Goal: Information Seeking & Learning: Understand process/instructions

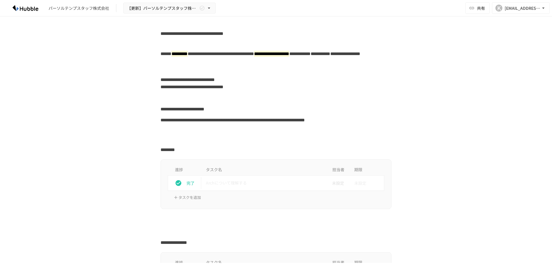
scroll to position [29, 0]
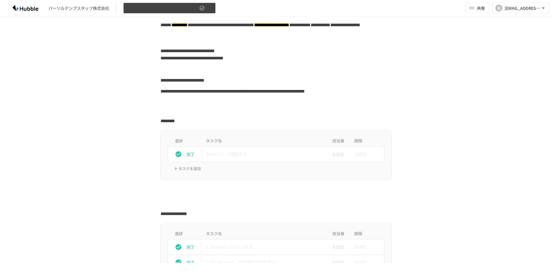
click at [209, 7] on icon "button" at bounding box center [209, 8] width 6 height 6
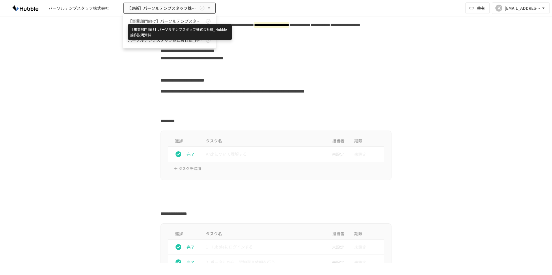
click at [172, 19] on span "【事業部門向け】パーソルテンプスタッフ株式会社様_Hubble操作説明資料" at bounding box center [166, 21] width 76 height 6
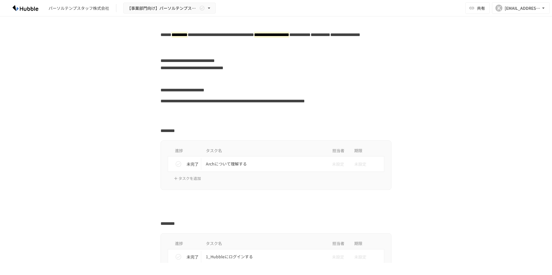
scroll to position [29, 0]
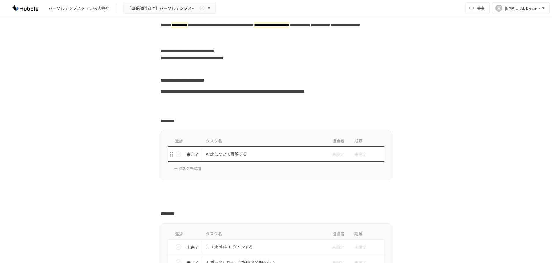
click at [226, 154] on p "Archについて理解する" at bounding box center [264, 154] width 116 height 7
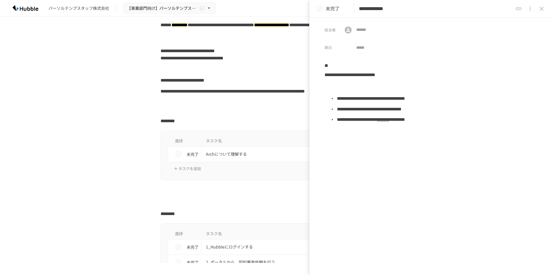
click at [541, 8] on icon "close drawer" at bounding box center [542, 9] width 4 height 4
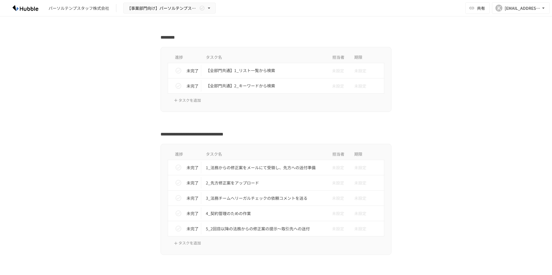
scroll to position [433, 0]
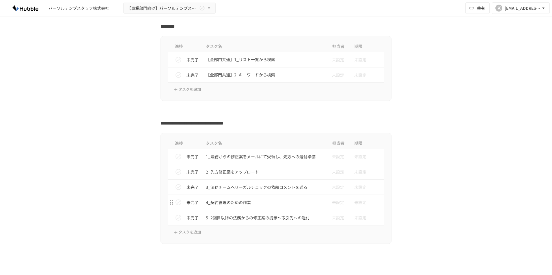
click at [237, 202] on p "4_契約管理のための作業" at bounding box center [264, 202] width 116 height 7
type input "**********"
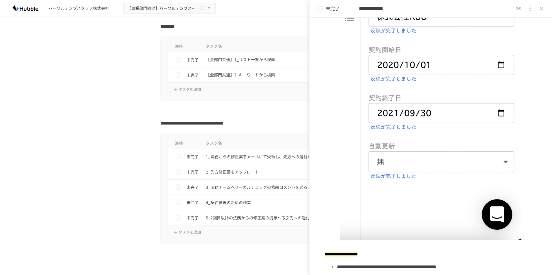
scroll to position [318, 0]
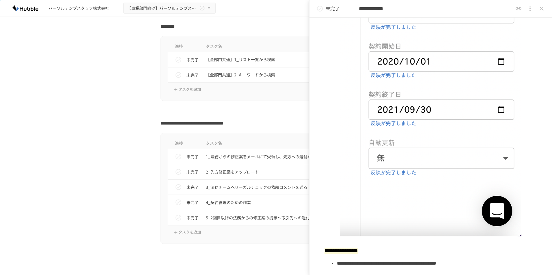
click at [68, 160] on div "**********" at bounding box center [276, 139] width 552 height 247
click at [540, 6] on icon "close drawer" at bounding box center [541, 8] width 7 height 7
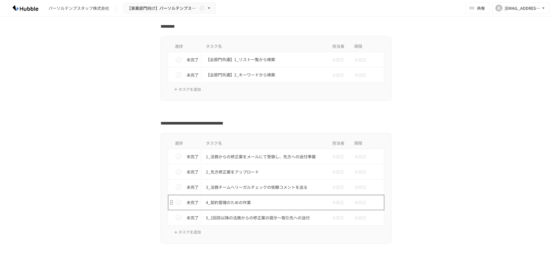
click at [230, 203] on p "4_契約管理のための作業" at bounding box center [264, 202] width 116 height 7
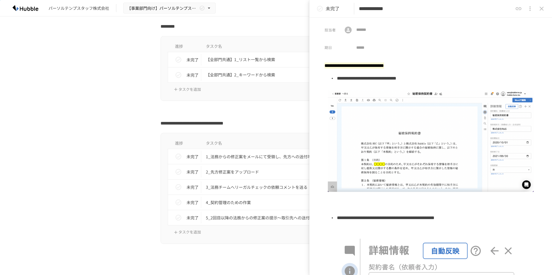
click at [103, 122] on div "**********" at bounding box center [276, 123] width 352 height 10
click at [133, 83] on div "進捗 タスク名 担当者 期限 未完了 【全部門共通】1_リスト一覧から検索 未設定 未設定 未完了 【全部門共通】2_キーワードから検索 未設定 未設定 タス…" at bounding box center [276, 68] width 352 height 65
click at [210, 8] on icon "button" at bounding box center [209, 8] width 6 height 6
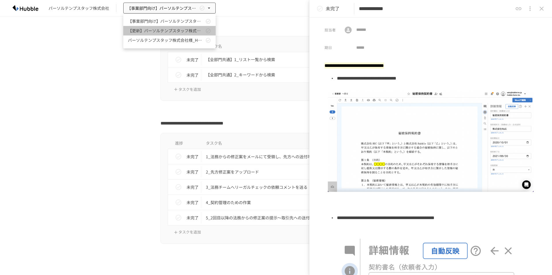
click at [163, 27] on link "【更新】パーソルテンプスタッフ株式会社様_Hubble操作説明資料" at bounding box center [169, 31] width 92 height 10
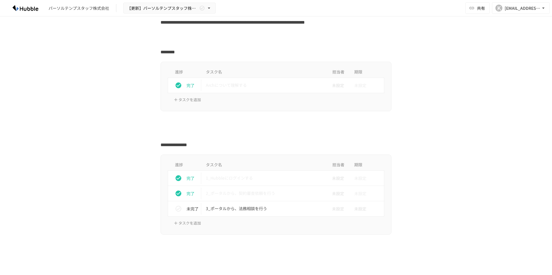
scroll to position [115, 0]
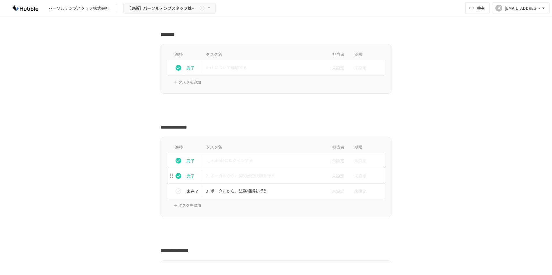
click at [244, 175] on p "2_ポータルから、契約審査依頼を行う" at bounding box center [264, 175] width 116 height 7
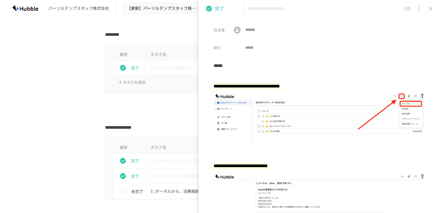
click at [349, 55] on div "**********" at bounding box center [320, 115] width 243 height 195
click at [393, 66] on h2 "*****" at bounding box center [318, 65] width 208 height 10
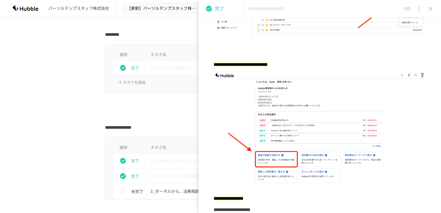
scroll to position [115, 0]
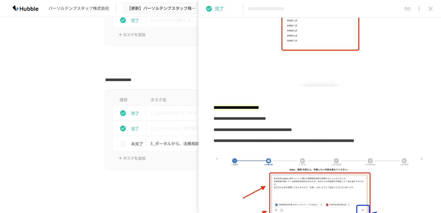
scroll to position [173, 0]
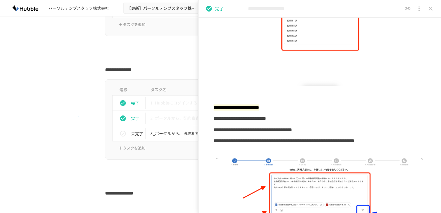
click at [78, 116] on div "進捗 タスク名 担当者 期限 完了 1_Hubbleにログインする 未設定 未設定 完了 2_ポータルから、契約審査依頼を行う 未設定 未設定 未完了 3_ポ…" at bounding box center [220, 119] width 352 height 81
click at [432, 9] on icon "close drawer" at bounding box center [430, 8] width 7 height 7
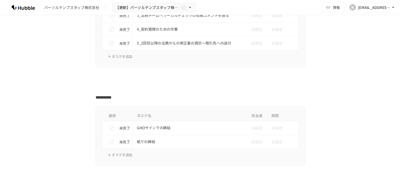
scroll to position [808, 0]
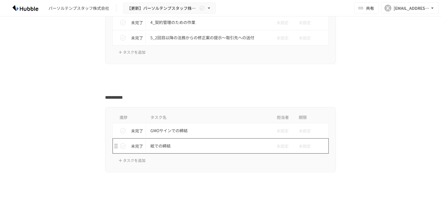
click at [162, 143] on p "紙での締結" at bounding box center [208, 145] width 116 height 7
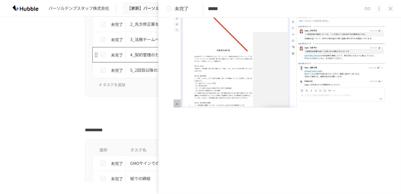
scroll to position [808, 0]
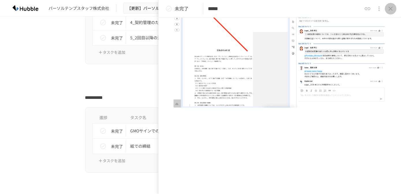
click at [390, 7] on icon "close drawer" at bounding box center [391, 9] width 4 height 4
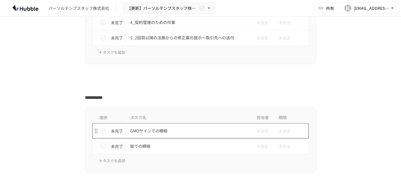
click at [148, 127] on p "GMOサインでの締結" at bounding box center [189, 130] width 116 height 7
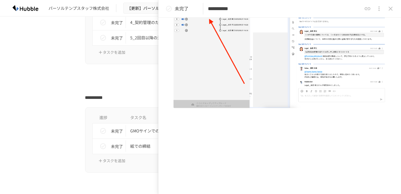
scroll to position [1139, 0]
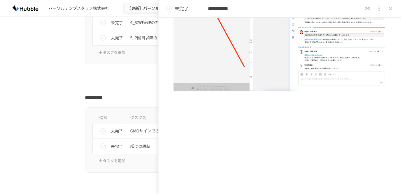
click at [99, 76] on div at bounding box center [200, 75] width 231 height 11
click at [391, 7] on icon "close drawer" at bounding box center [390, 8] width 7 height 7
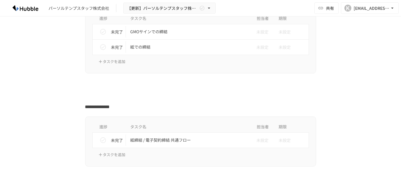
scroll to position [940, 0]
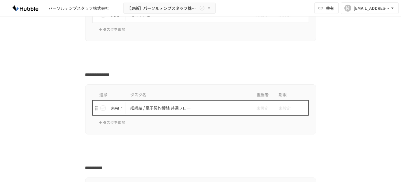
click at [155, 104] on p "紙締結 / 電子契約締結 共通フロー" at bounding box center [189, 107] width 116 height 7
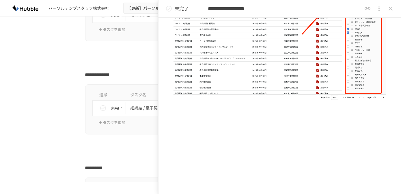
scroll to position [449, 0]
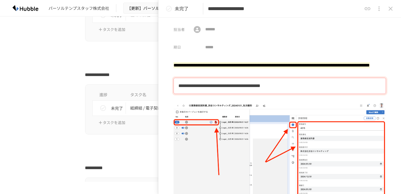
scroll to position [0, 0]
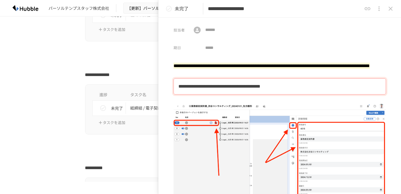
click at [308, 36] on div "担当者 ​ ​ 期日 ​" at bounding box center [280, 36] width 243 height 36
click at [390, 10] on icon "close drawer" at bounding box center [391, 9] width 4 height 4
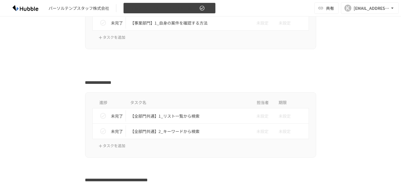
scroll to position [546, 0]
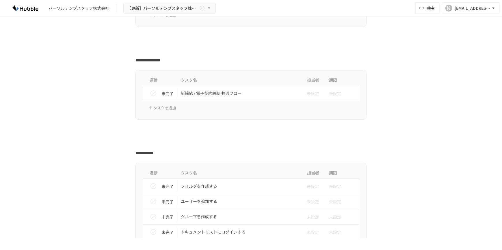
scroll to position [945, 0]
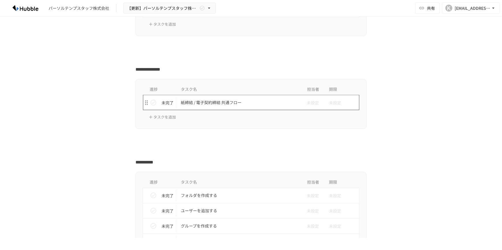
click at [206, 99] on p "紙締結 / 電子契約締結 共通フロー" at bounding box center [239, 102] width 116 height 7
